Goal: Information Seeking & Learning: Find specific fact

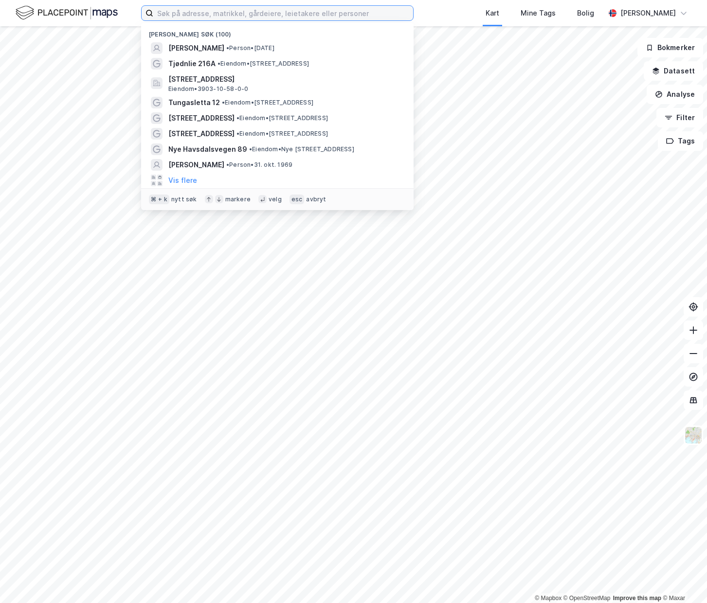
click at [233, 15] on input at bounding box center [283, 13] width 260 height 15
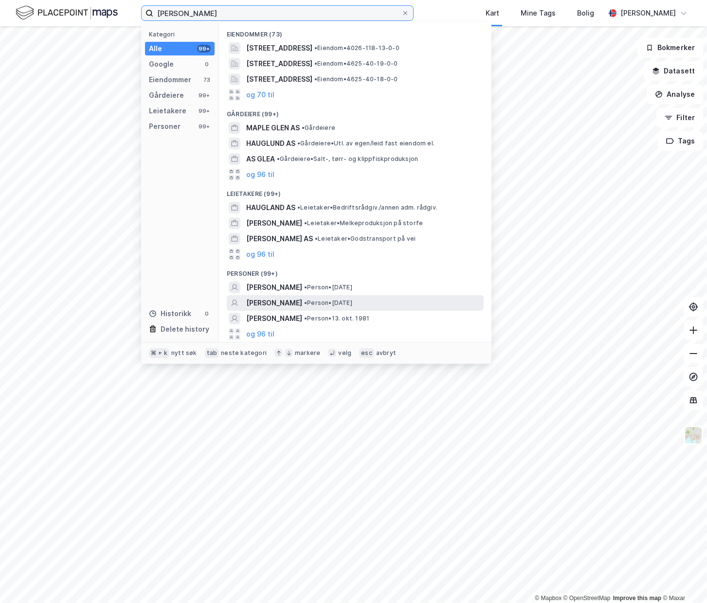
type input "[PERSON_NAME]"
click at [302, 305] on span "[PERSON_NAME]" at bounding box center [274, 303] width 56 height 12
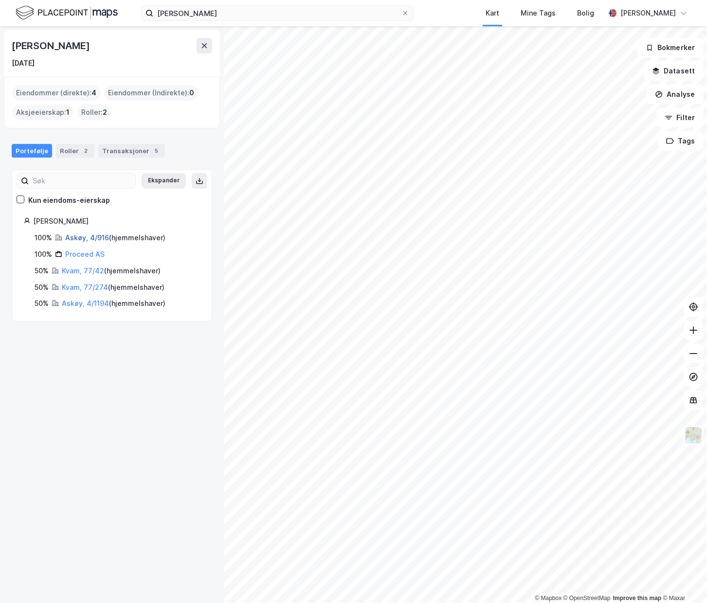
click at [84, 238] on link "Askøy, 4/916" at bounding box center [87, 237] width 44 height 8
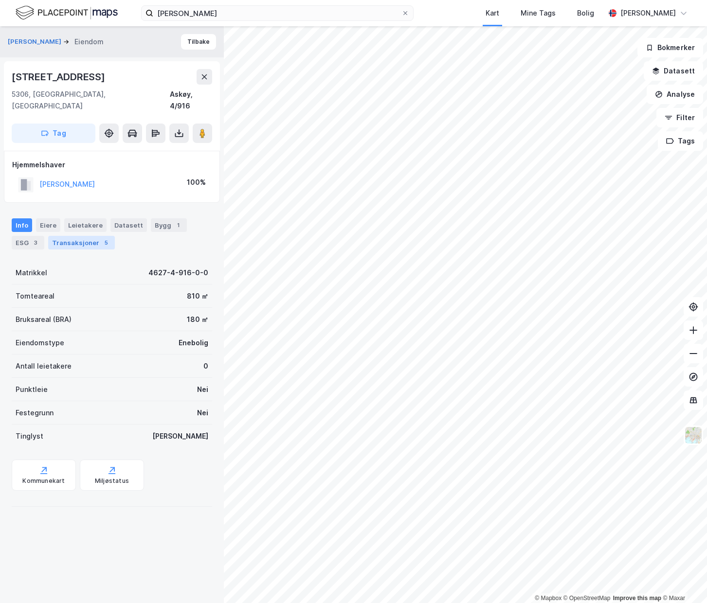
click at [72, 236] on div "Transaksjoner 5" at bounding box center [81, 243] width 67 height 14
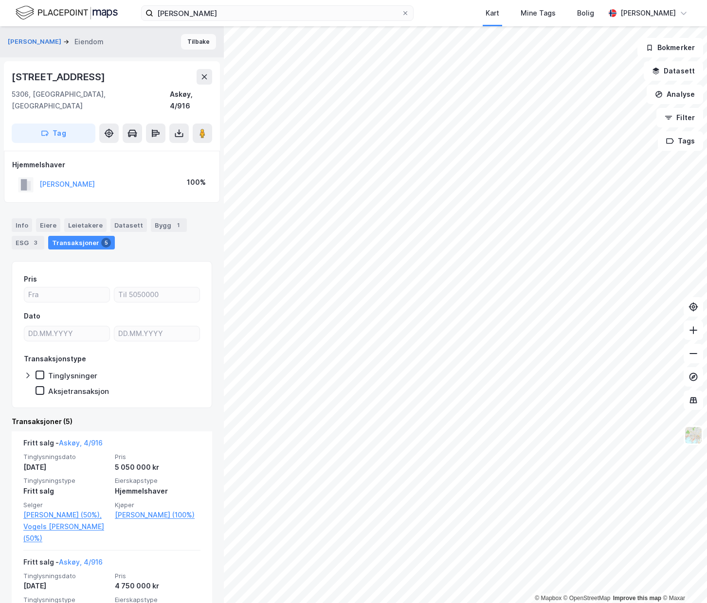
click at [198, 44] on button "Tilbake" at bounding box center [198, 42] width 35 height 16
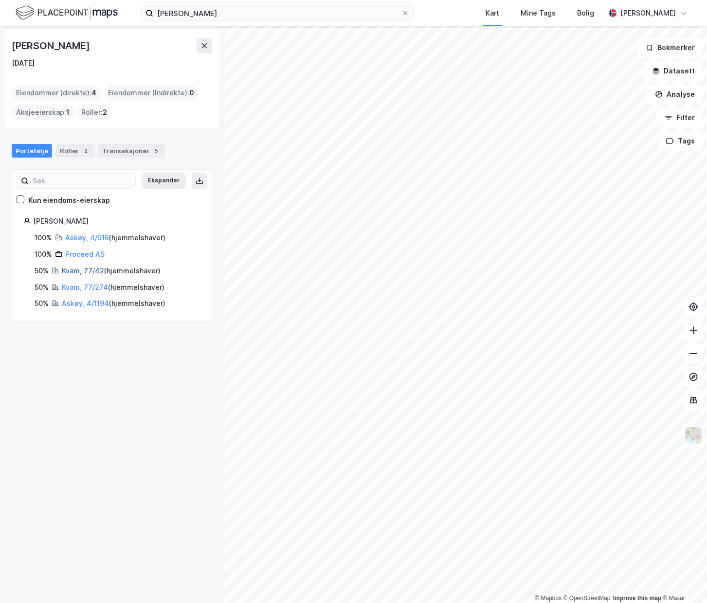
click at [72, 272] on link "Kvam, 77/42" at bounding box center [83, 271] width 42 height 8
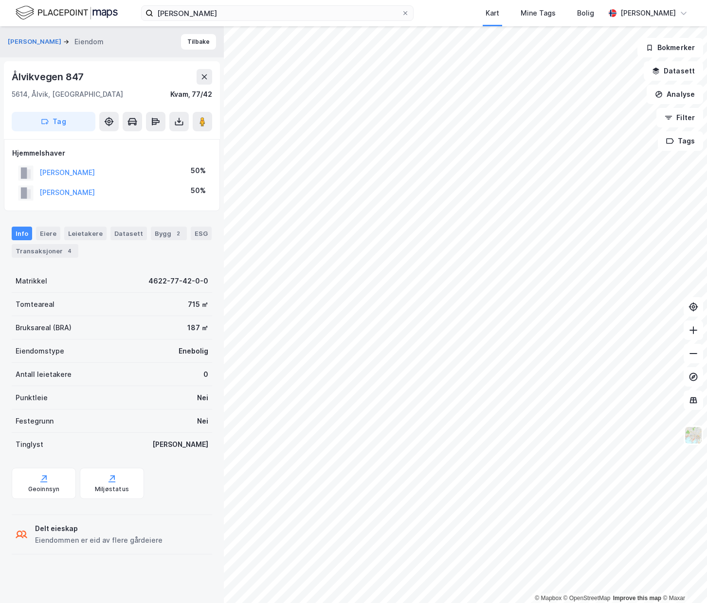
drag, startPoint x: 129, startPoint y: 193, endPoint x: 34, endPoint y: 185, distance: 95.2
click at [34, 186] on div "[PERSON_NAME] 50%" at bounding box center [111, 193] width 199 height 20
copy button "[PERSON_NAME]"
drag, startPoint x: 136, startPoint y: 174, endPoint x: 39, endPoint y: 177, distance: 97.3
click at [38, 177] on div "[PERSON_NAME] 50%" at bounding box center [111, 173] width 199 height 20
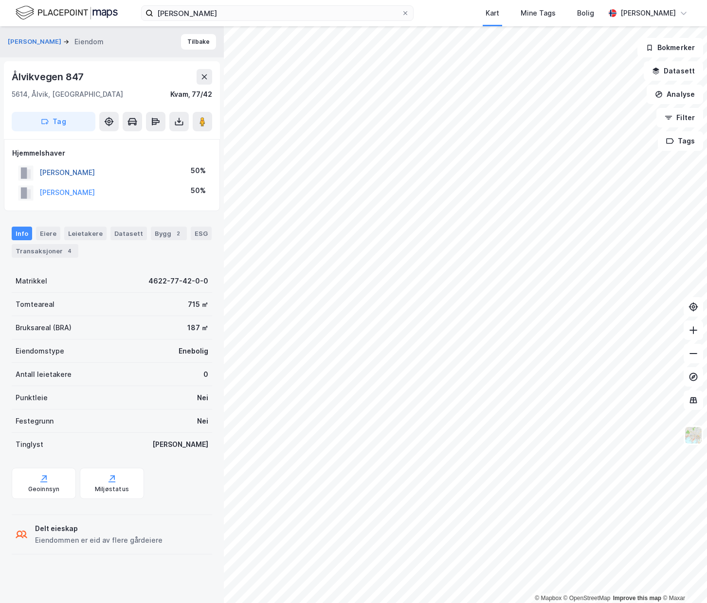
copy button "[PERSON_NAME]"
